Goal: Information Seeking & Learning: Learn about a topic

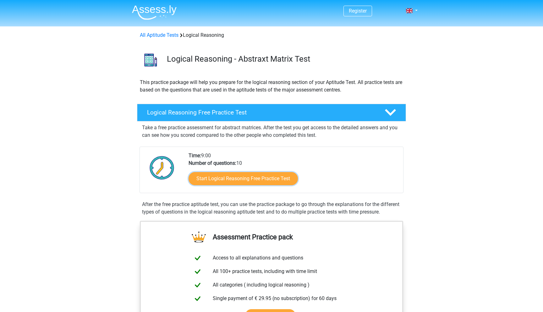
click at [195, 177] on link "Start Logical Reasoning Free Practice Test" at bounding box center [243, 178] width 109 height 13
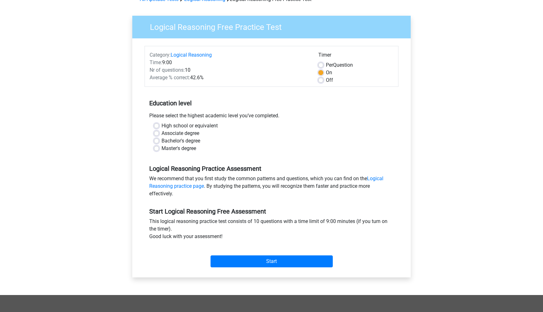
scroll to position [37, 0]
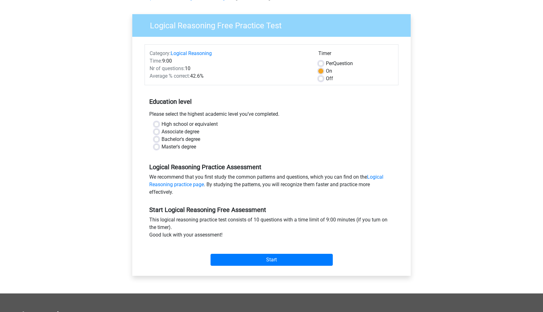
click at [162, 140] on label "Bachelor's degree" at bounding box center [181, 139] width 39 height 8
click at [157, 140] on input "Bachelor's degree" at bounding box center [156, 138] width 5 height 6
radio input "true"
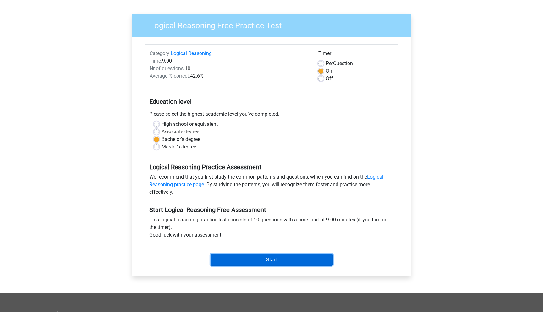
click at [233, 261] on input "Start" at bounding box center [272, 260] width 122 height 12
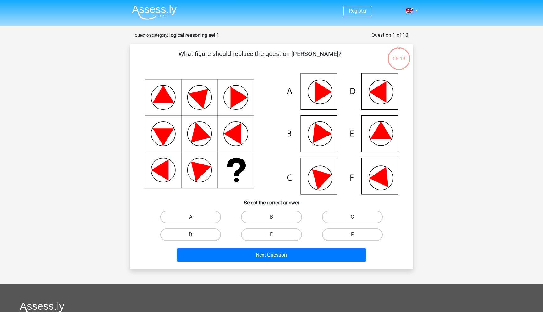
click at [202, 235] on label "D" at bounding box center [190, 234] width 61 height 13
click at [195, 235] on input "D" at bounding box center [193, 236] width 4 height 4
radio input "true"
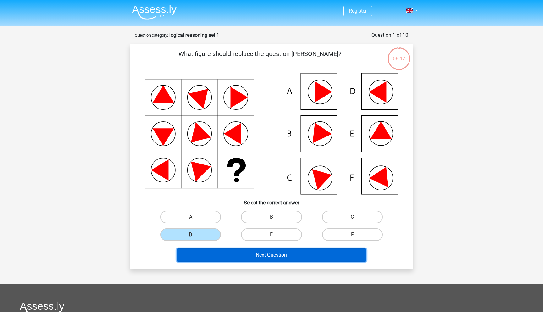
click at [211, 256] on button "Next Question" at bounding box center [272, 254] width 190 height 13
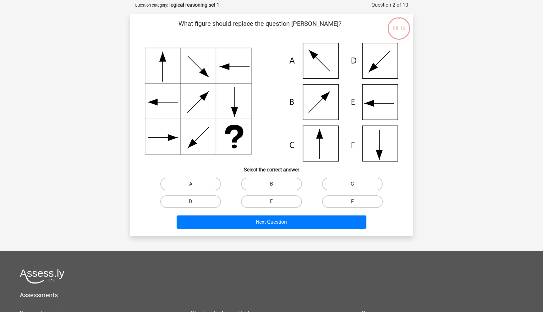
scroll to position [31, 0]
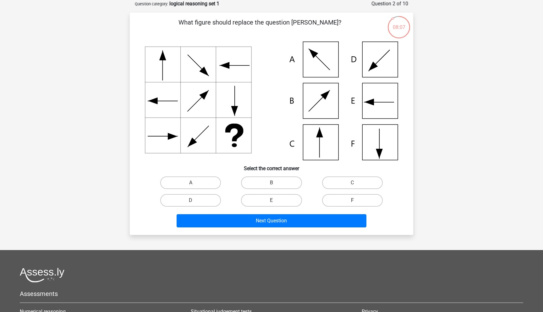
click at [330, 197] on label "F" at bounding box center [352, 200] width 61 height 13
click at [352, 200] on input "F" at bounding box center [354, 202] width 4 height 4
radio input "true"
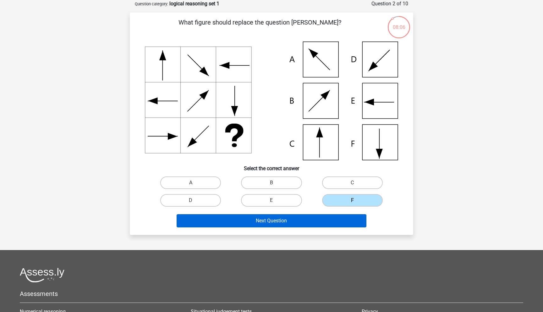
click at [305, 221] on button "Next Question" at bounding box center [272, 220] width 190 height 13
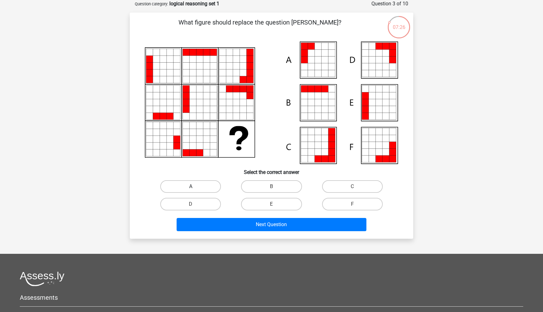
click at [213, 186] on label "A" at bounding box center [190, 186] width 61 height 13
click at [195, 186] on input "A" at bounding box center [193, 188] width 4 height 4
radio input "true"
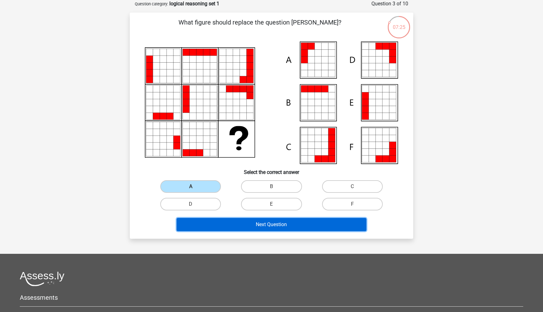
click at [232, 223] on button "Next Question" at bounding box center [272, 224] width 190 height 13
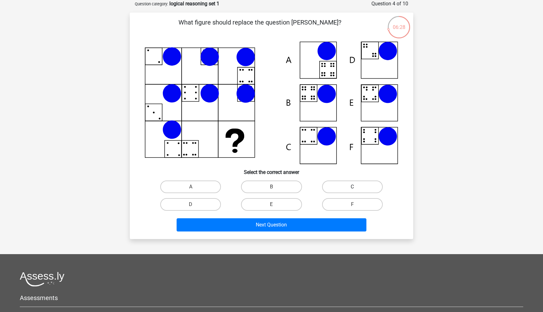
click at [356, 181] on label "C" at bounding box center [352, 186] width 61 height 13
click at [356, 187] on input "C" at bounding box center [354, 189] width 4 height 4
radio input "true"
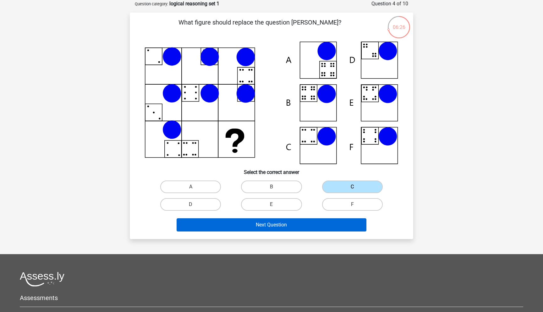
click at [317, 225] on button "Next Question" at bounding box center [272, 224] width 190 height 13
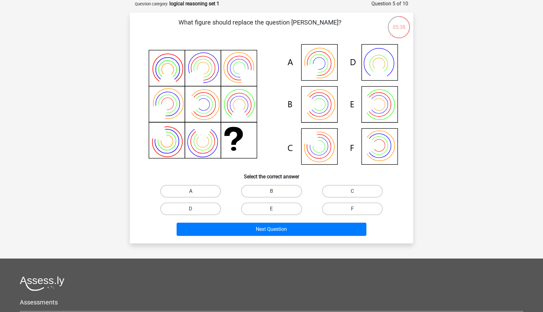
click at [199, 189] on label "A" at bounding box center [190, 191] width 61 height 13
click at [195, 191] on input "A" at bounding box center [193, 193] width 4 height 4
radio input "true"
click at [280, 189] on label "B" at bounding box center [271, 191] width 61 height 13
click at [276, 191] on input "B" at bounding box center [274, 193] width 4 height 4
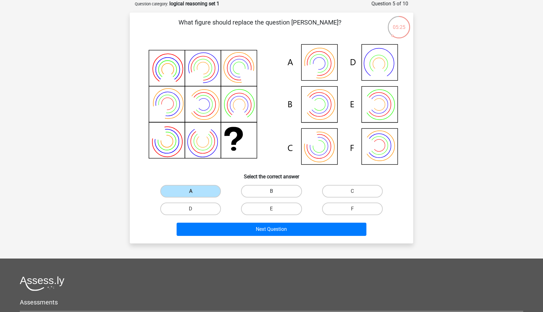
radio input "true"
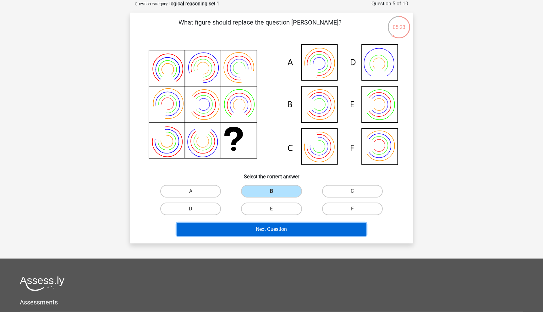
click at [267, 230] on button "Next Question" at bounding box center [272, 229] width 190 height 13
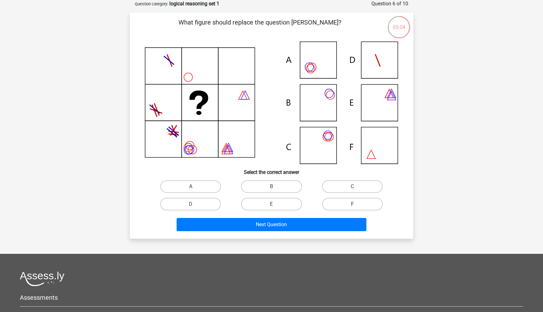
click at [333, 202] on label "F" at bounding box center [352, 204] width 61 height 13
click at [352, 204] on input "F" at bounding box center [354, 206] width 4 height 4
radio input "true"
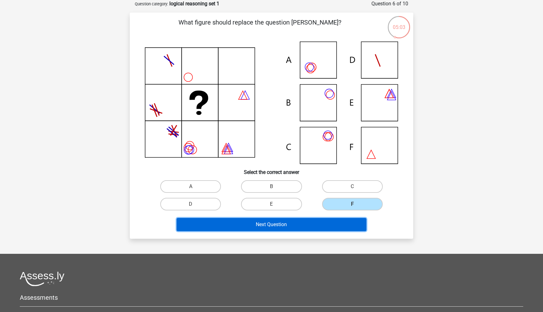
click at [323, 223] on button "Next Question" at bounding box center [272, 224] width 190 height 13
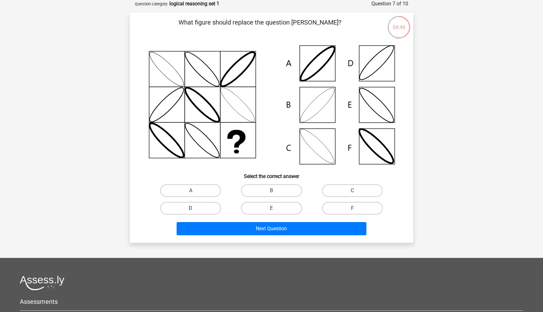
click at [212, 209] on label "D" at bounding box center [190, 208] width 61 height 13
click at [195, 209] on input "D" at bounding box center [193, 210] width 4 height 4
radio input "true"
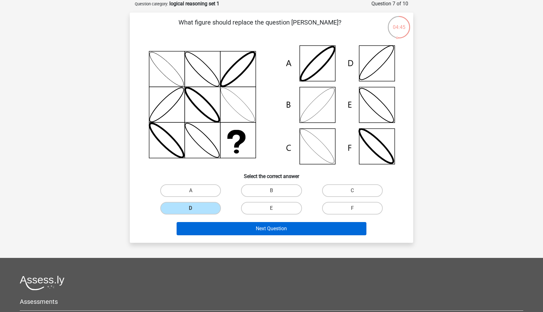
click at [218, 230] on button "Next Question" at bounding box center [272, 228] width 190 height 13
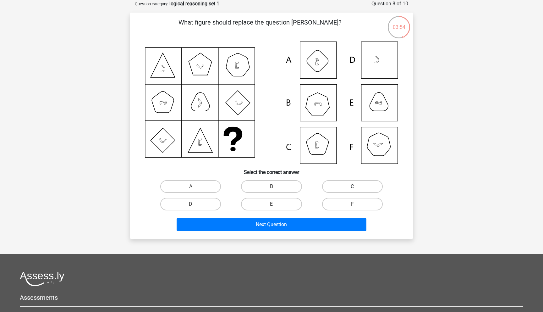
click at [346, 184] on label "C" at bounding box center [352, 186] width 61 height 13
click at [352, 186] on input "C" at bounding box center [354, 188] width 4 height 4
radio input "true"
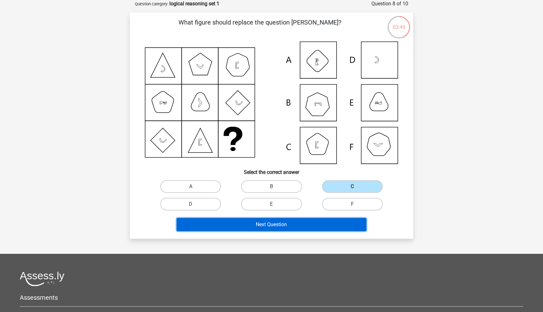
click at [314, 225] on button "Next Question" at bounding box center [272, 224] width 190 height 13
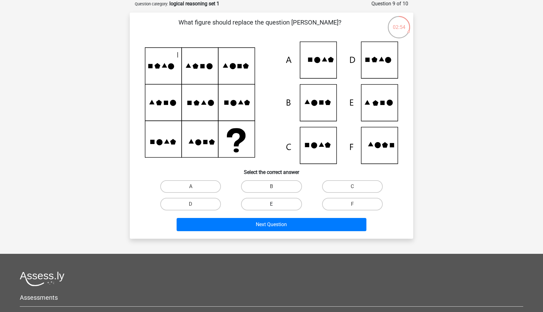
click at [251, 204] on label "E" at bounding box center [271, 204] width 61 height 13
click at [272, 204] on input "E" at bounding box center [274, 206] width 4 height 4
radio input "true"
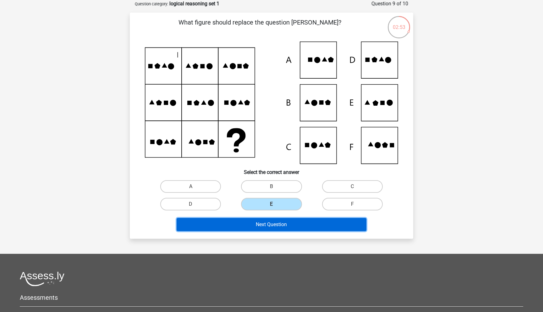
click at [246, 228] on button "Next Question" at bounding box center [272, 224] width 190 height 13
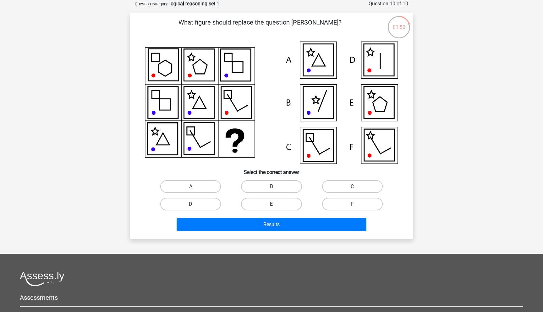
click at [277, 203] on label "E" at bounding box center [271, 204] width 61 height 13
click at [276, 204] on input "E" at bounding box center [274, 206] width 4 height 4
radio input "true"
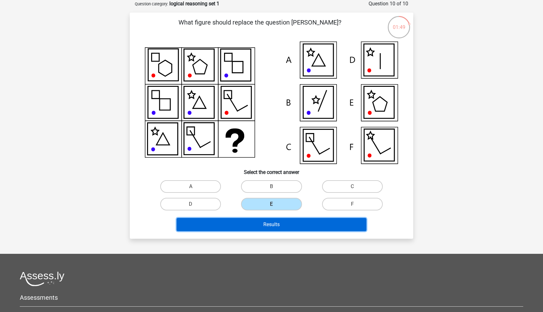
click at [270, 224] on button "Results" at bounding box center [272, 224] width 190 height 13
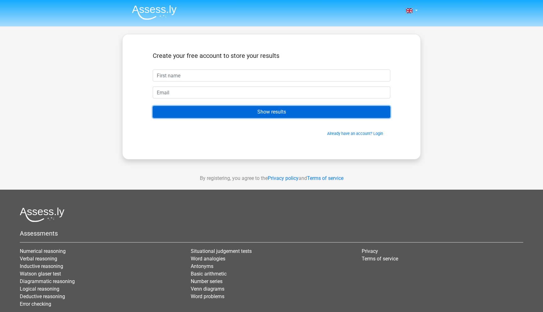
click at [285, 112] on input "Show results" at bounding box center [272, 112] width 238 height 12
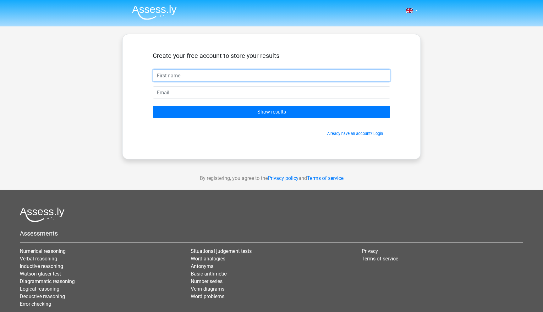
click at [293, 75] on input "text" at bounding box center [272, 75] width 238 height 12
type input "ิ"
type input "bingo"
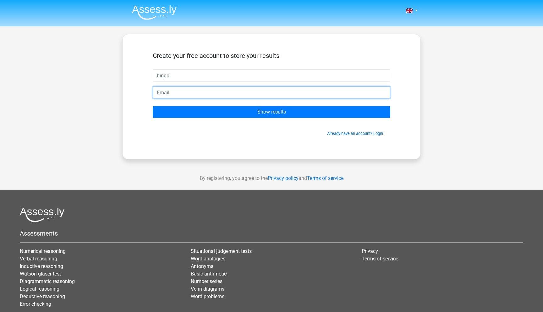
click at [288, 93] on input "email" at bounding box center [272, 92] width 238 height 12
type input "passada.jar@gmail.com"
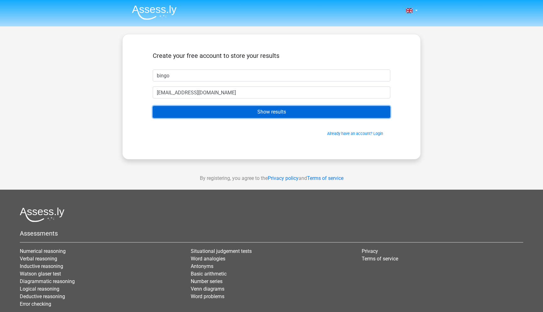
click at [223, 112] on input "Show results" at bounding box center [272, 112] width 238 height 12
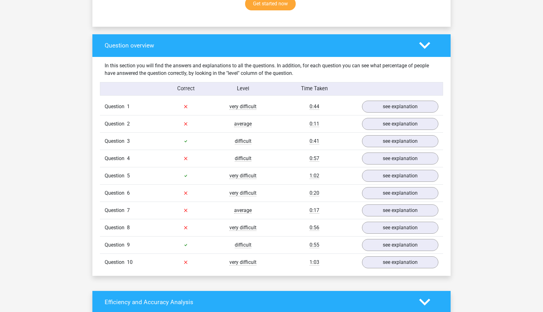
scroll to position [427, 0]
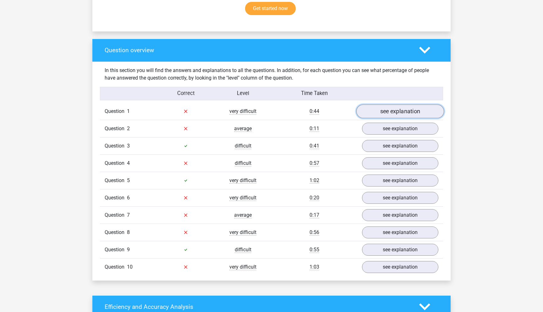
click at [398, 110] on link "see explanation" at bounding box center [400, 111] width 88 height 14
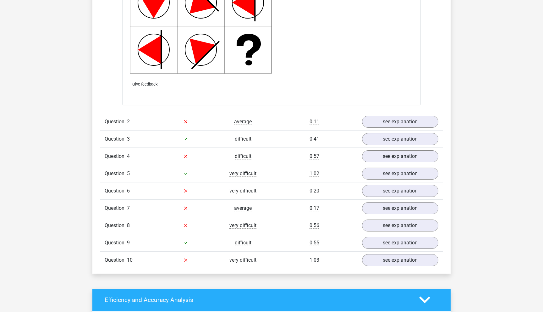
scroll to position [865, 0]
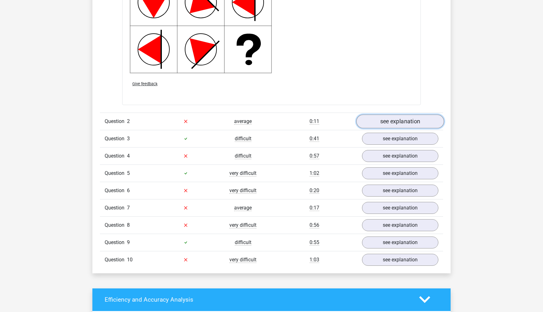
click at [394, 121] on link "see explanation" at bounding box center [400, 121] width 88 height 14
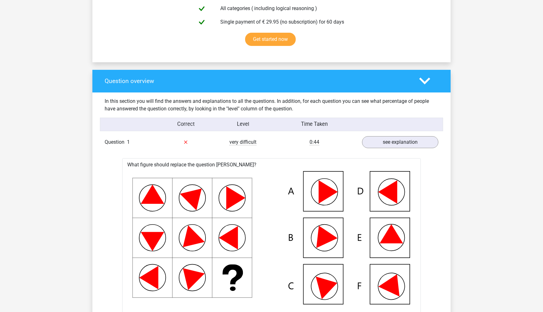
scroll to position [0, 0]
